Goal: Information Seeking & Learning: Learn about a topic

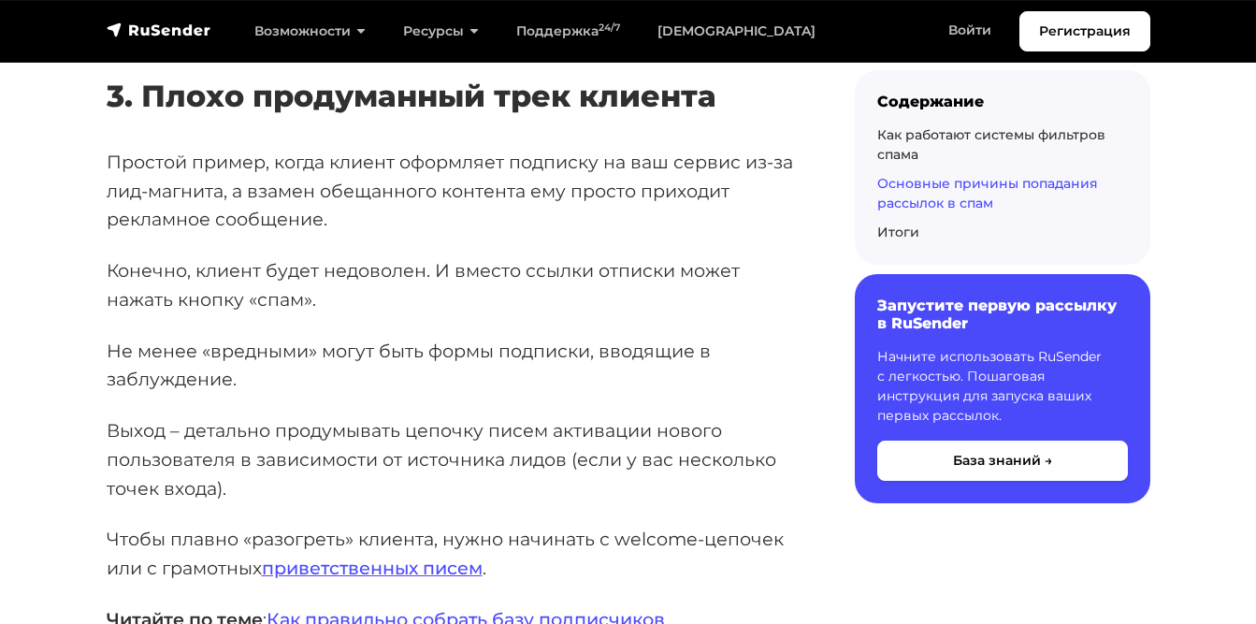
scroll to position [7900, 0]
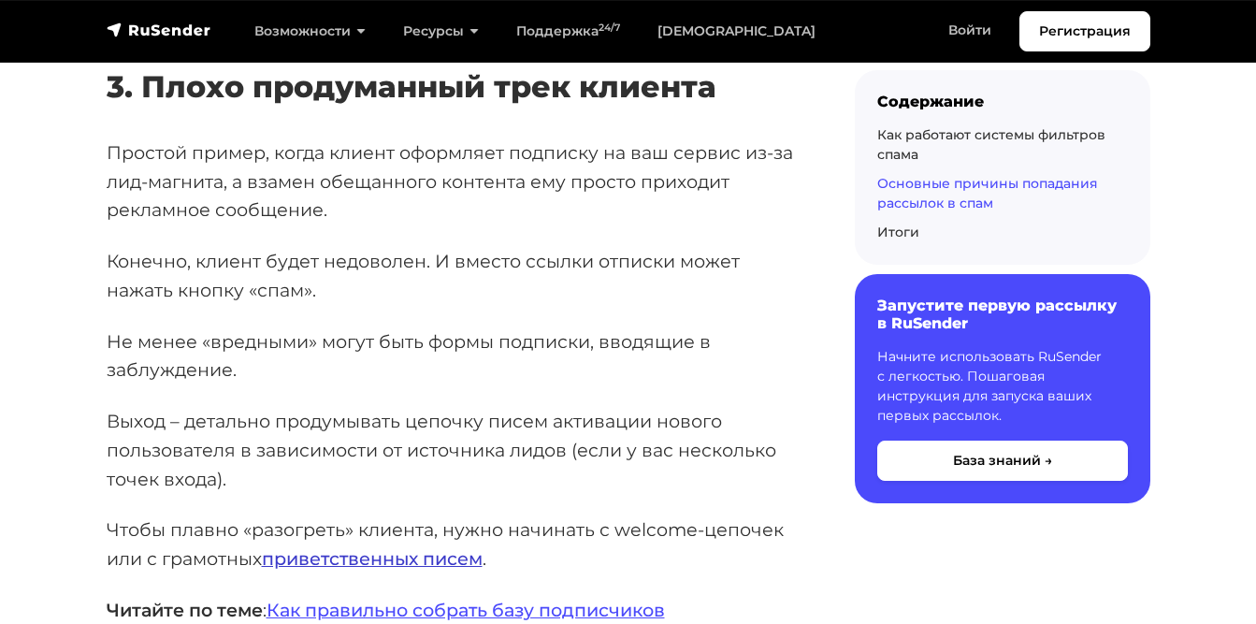
click at [296, 547] on link "приветственных писем" at bounding box center [372, 558] width 221 height 22
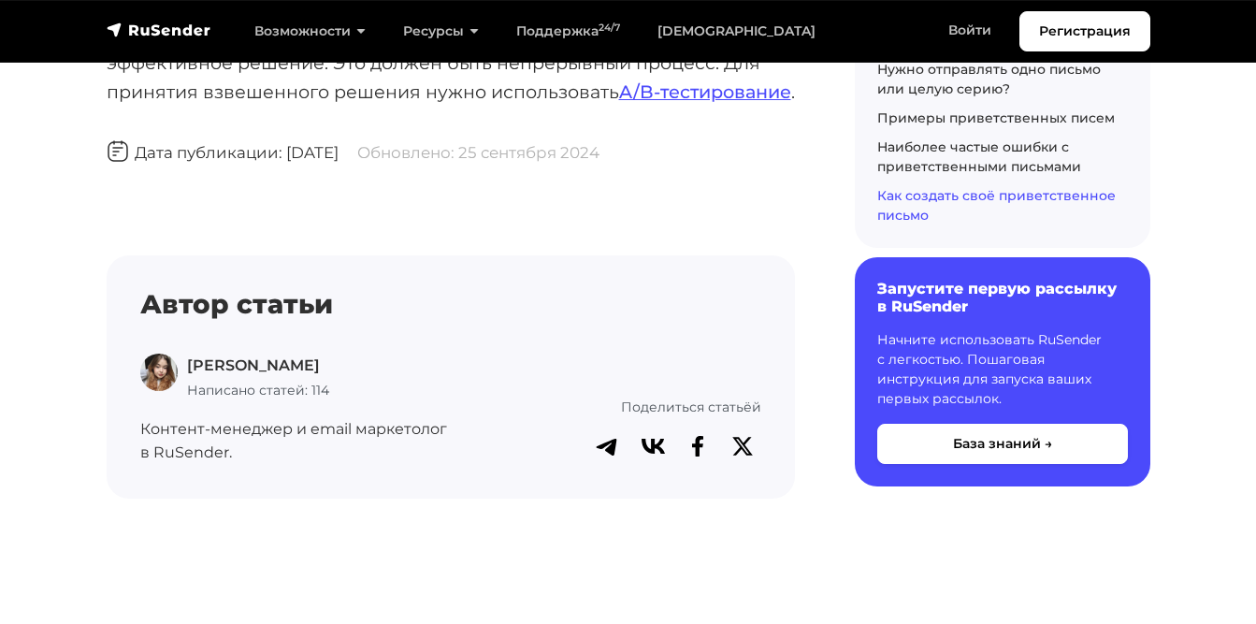
scroll to position [9985, 0]
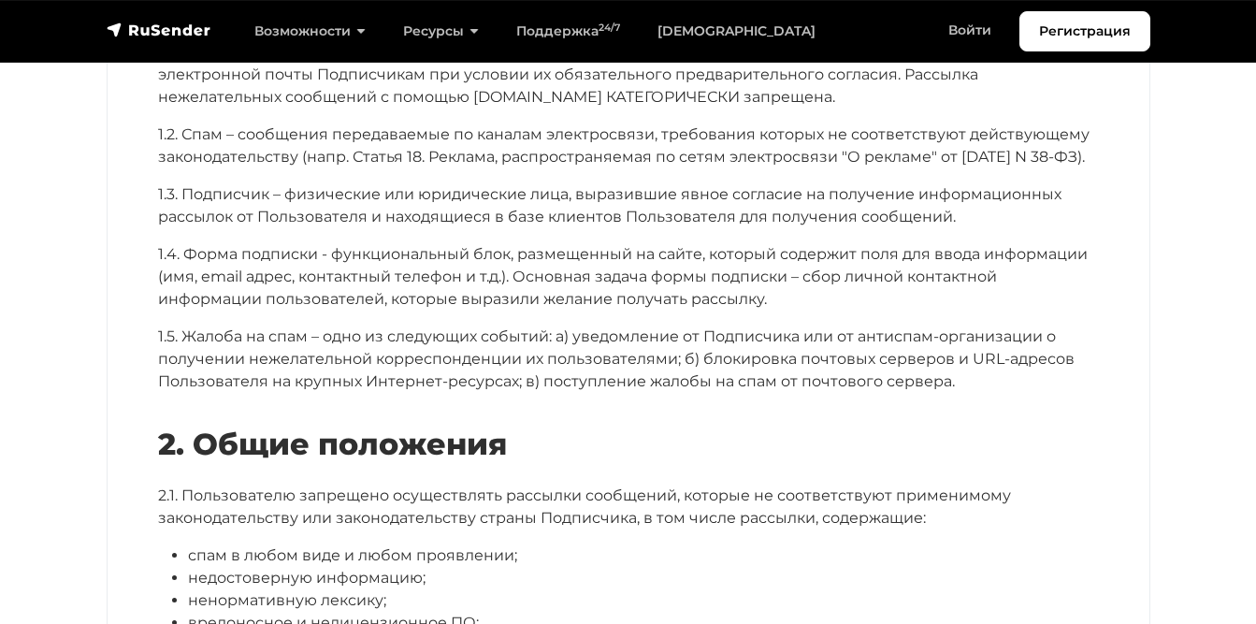
scroll to position [572, 0]
